Goal: Information Seeking & Learning: Learn about a topic

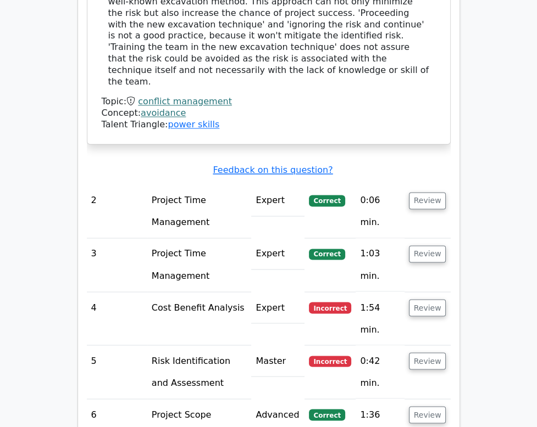
scroll to position [1073, 0]
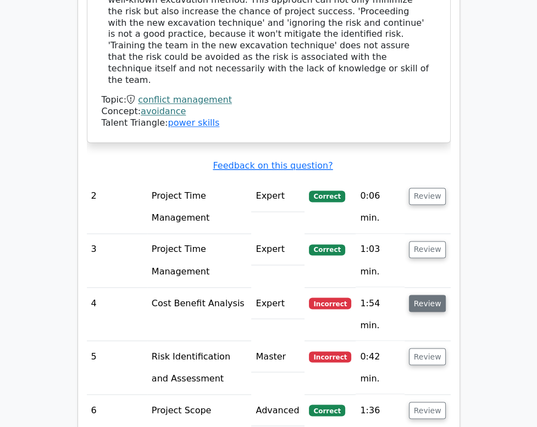
click at [446, 295] on button "Review" at bounding box center [427, 303] width 37 height 17
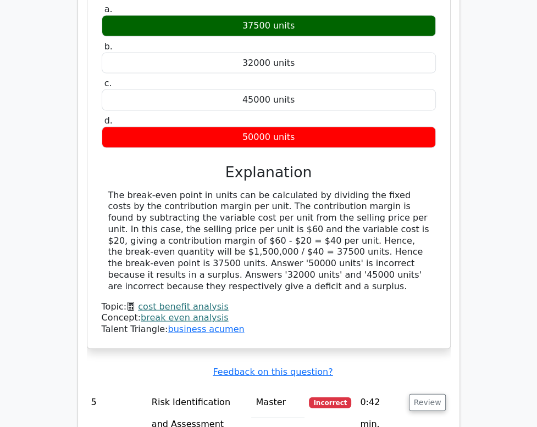
scroll to position [1512, 0]
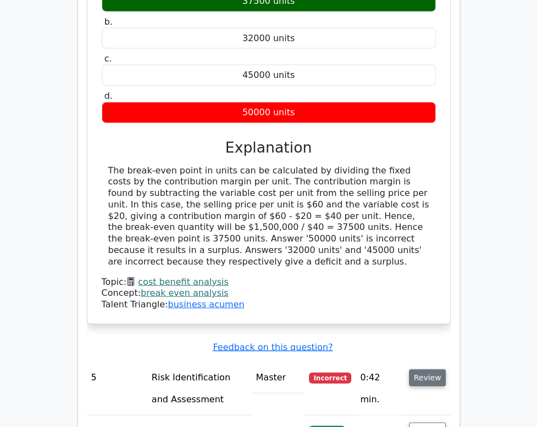
click at [446, 370] on button "Review" at bounding box center [427, 378] width 37 height 17
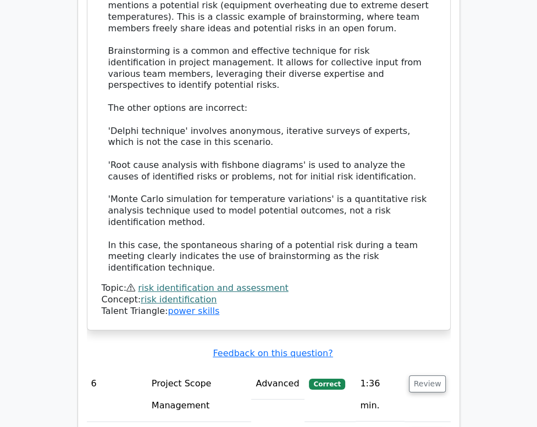
scroll to position [2281, 0]
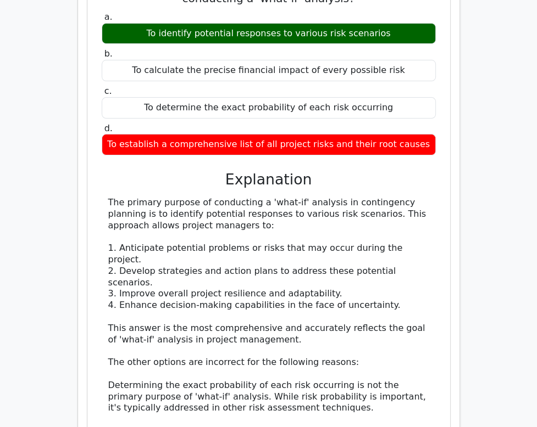
scroll to position [2886, 0]
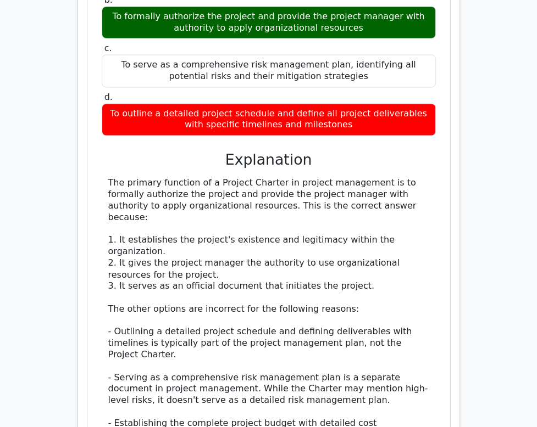
scroll to position [3758, 0]
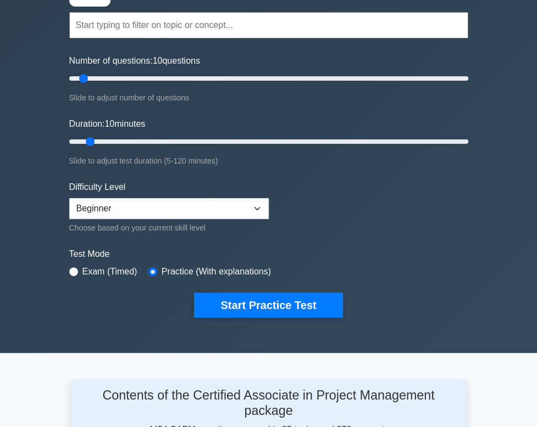
scroll to position [110, 0]
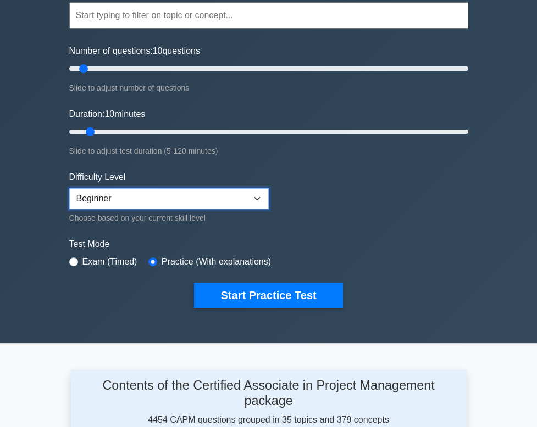
click at [134, 197] on select "Beginner Intermediate Expert" at bounding box center [168, 198] width 199 height 21
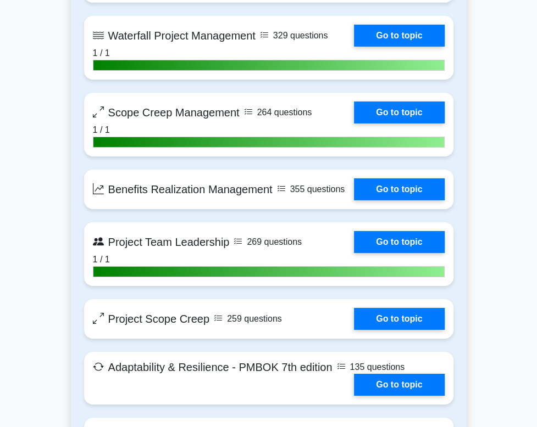
scroll to position [2268, 0]
